Goal: Information Seeking & Learning: Learn about a topic

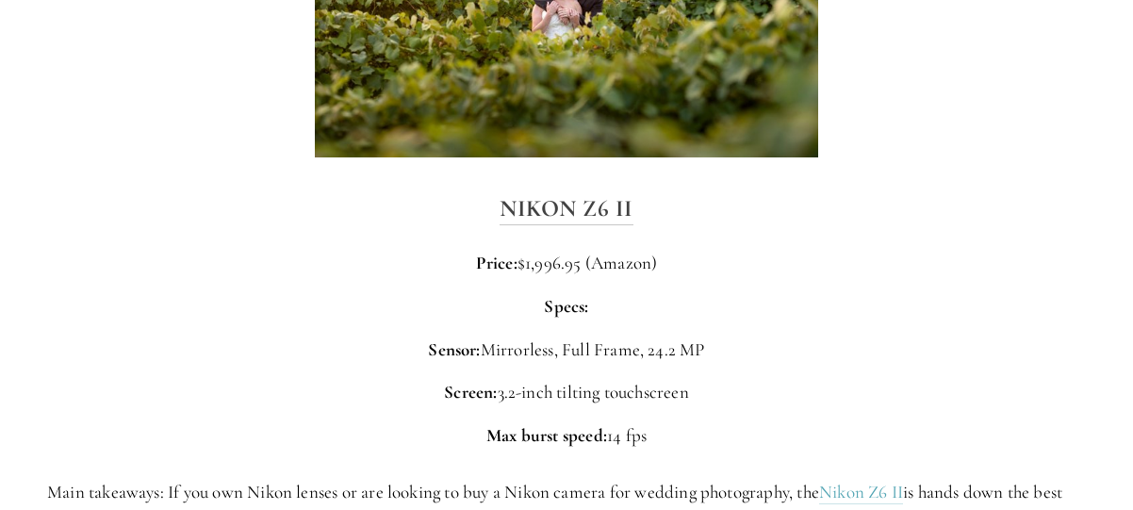
scroll to position [2546, 0]
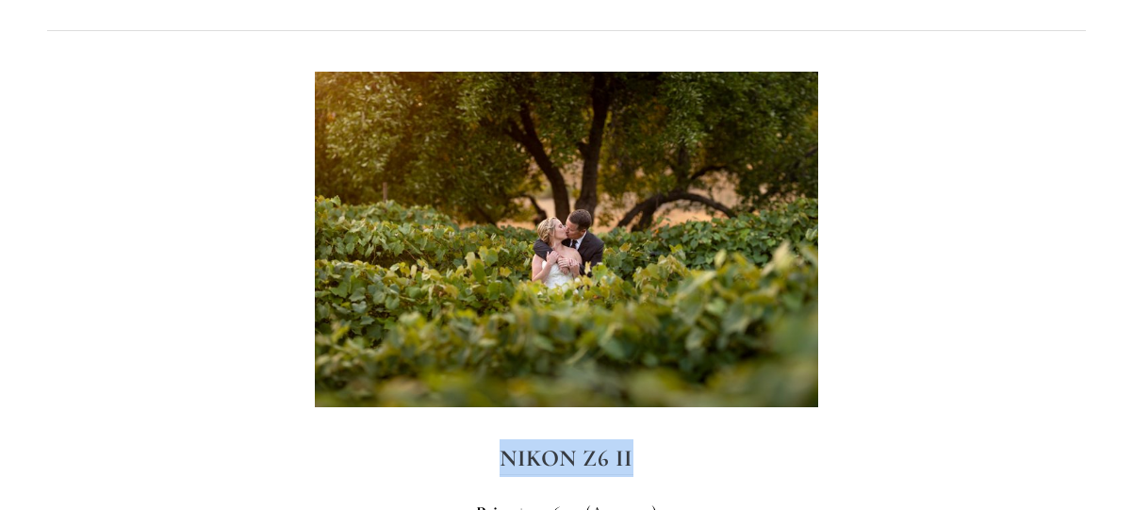
drag, startPoint x: 679, startPoint y: 420, endPoint x: 499, endPoint y: 430, distance: 180.4
click at [499, 439] on h3 "Nikon Z6 II" at bounding box center [566, 458] width 1039 height 38
copy strong "Nikon Z6 II"
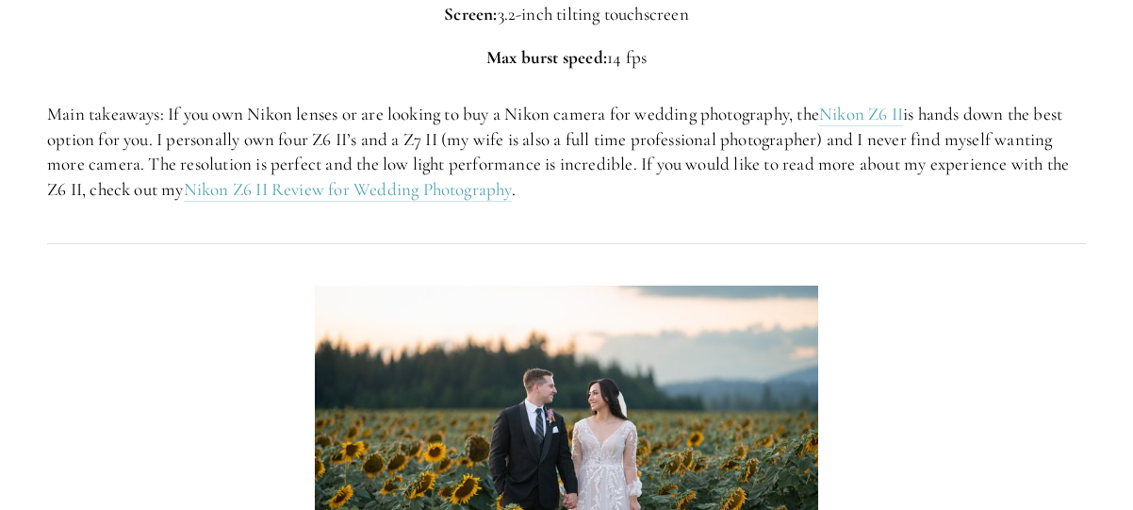
scroll to position [3206, 0]
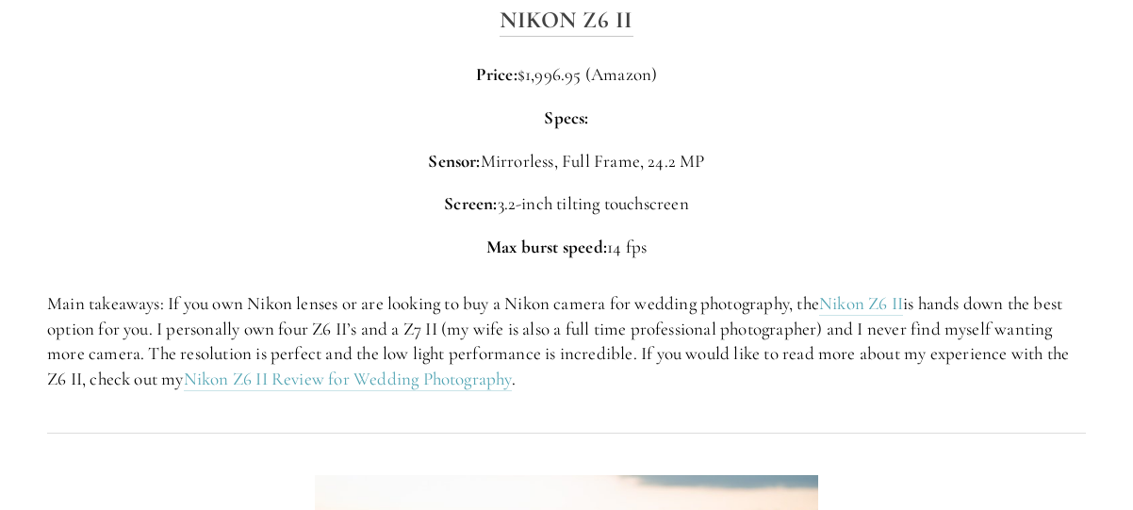
scroll to position [3017, 0]
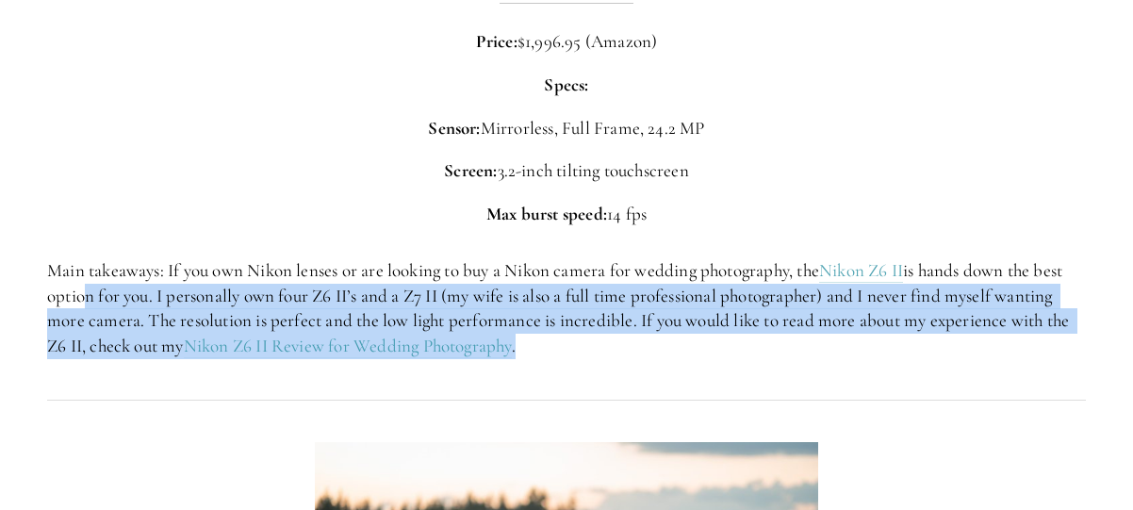
drag, startPoint x: 685, startPoint y: 313, endPoint x: 75, endPoint y: 263, distance: 611.2
click at [75, 263] on p "Main takeaways: If you own Nikon lenses or are looking to buy a Nikon camera fo…" at bounding box center [566, 308] width 1039 height 100
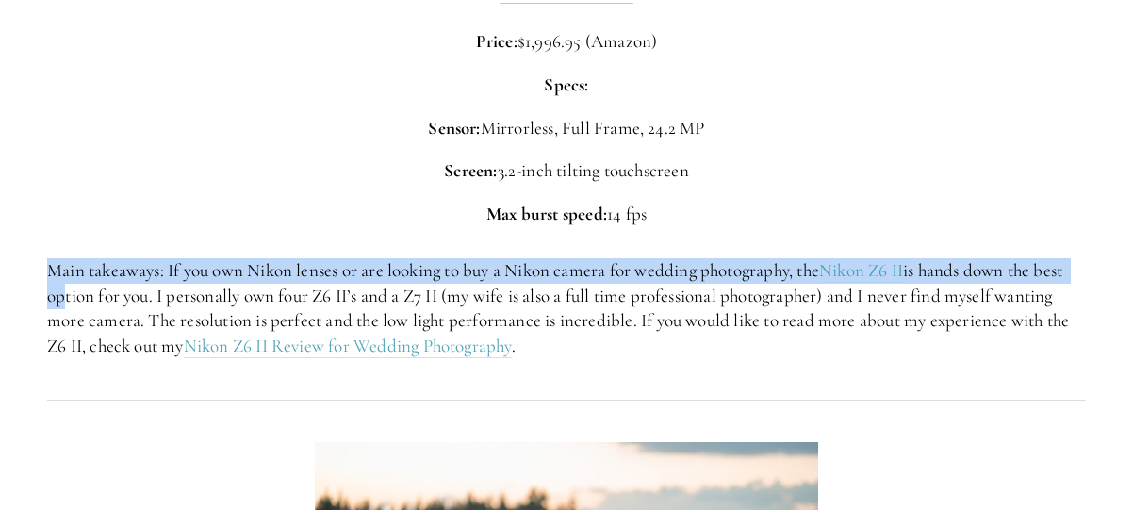
drag, startPoint x: 75, startPoint y: 263, endPoint x: 49, endPoint y: 247, distance: 30.9
click at [49, 258] on p "Main takeaways: If you own Nikon lenses or are looking to buy a Nikon camera fo…" at bounding box center [566, 308] width 1039 height 100
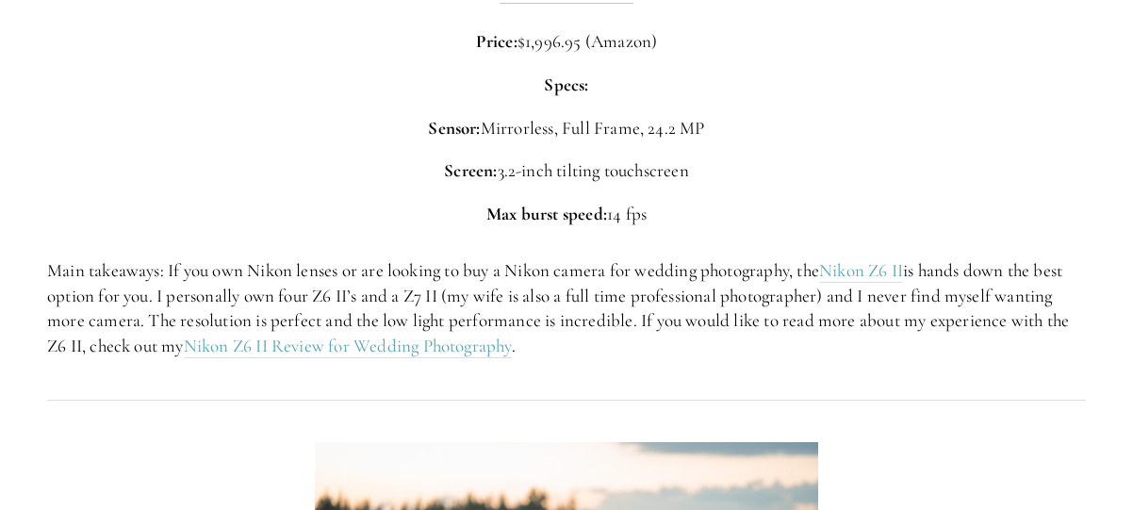
click at [661, 272] on p "Main takeaways: If you own Nikon lenses or are looking to buy a Nikon camera fo…" at bounding box center [566, 308] width 1039 height 100
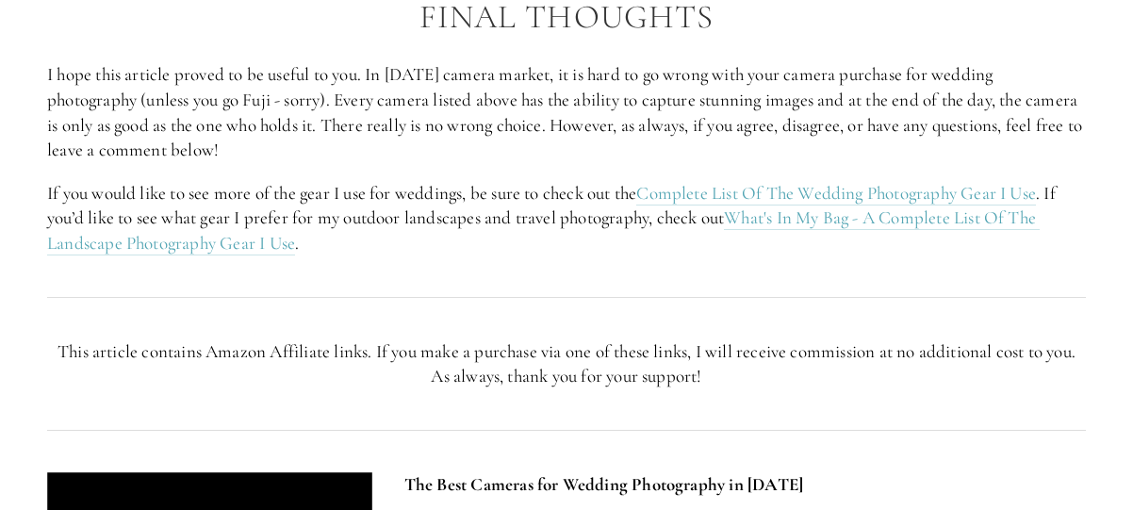
scroll to position [5846, 0]
